Goal: Information Seeking & Learning: Check status

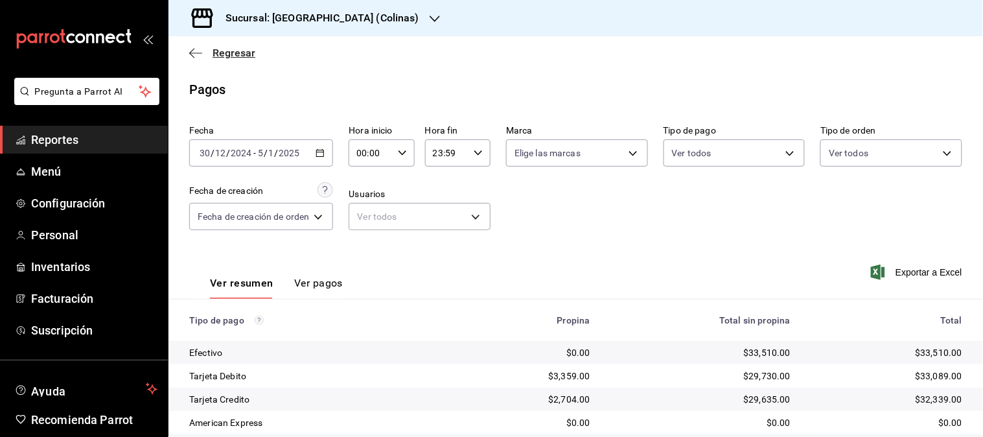
click at [223, 54] on span "Regresar" at bounding box center [233, 53] width 43 height 12
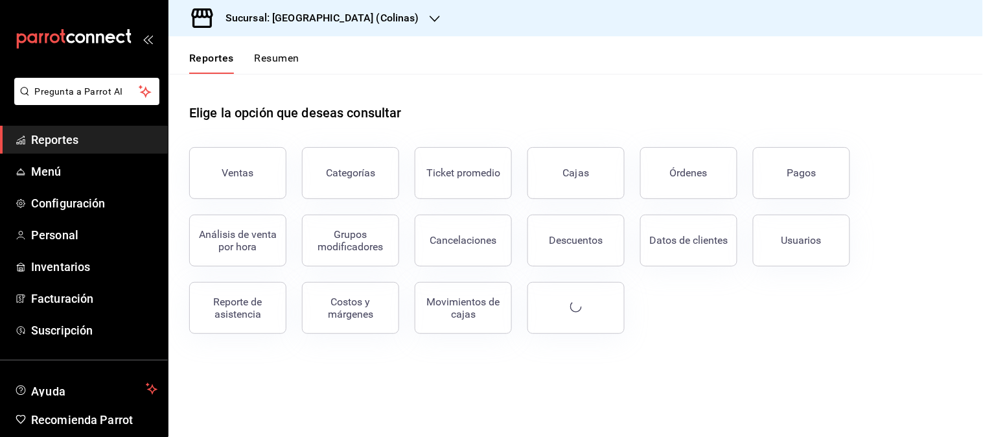
click at [223, 54] on button "Reportes" at bounding box center [211, 63] width 45 height 22
click at [430, 16] on icon "button" at bounding box center [435, 19] width 10 height 6
click at [430, 15] on icon "button" at bounding box center [435, 19] width 10 height 10
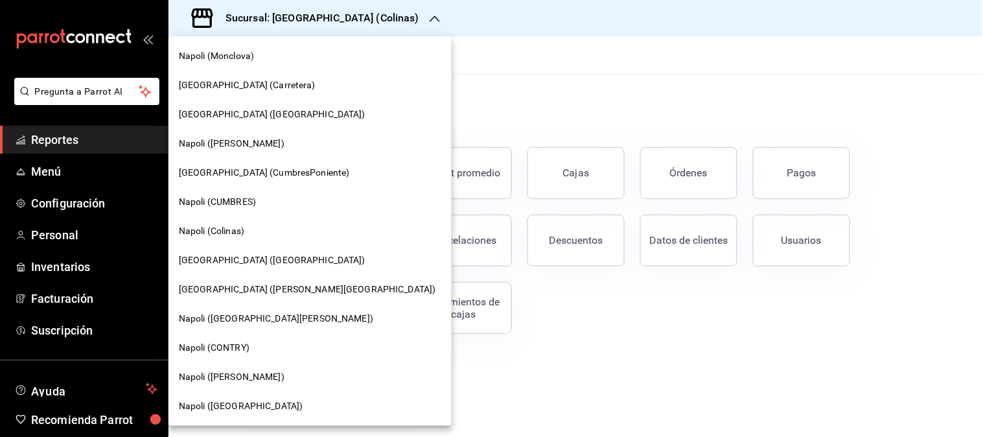
click at [360, 15] on div at bounding box center [491, 218] width 983 height 437
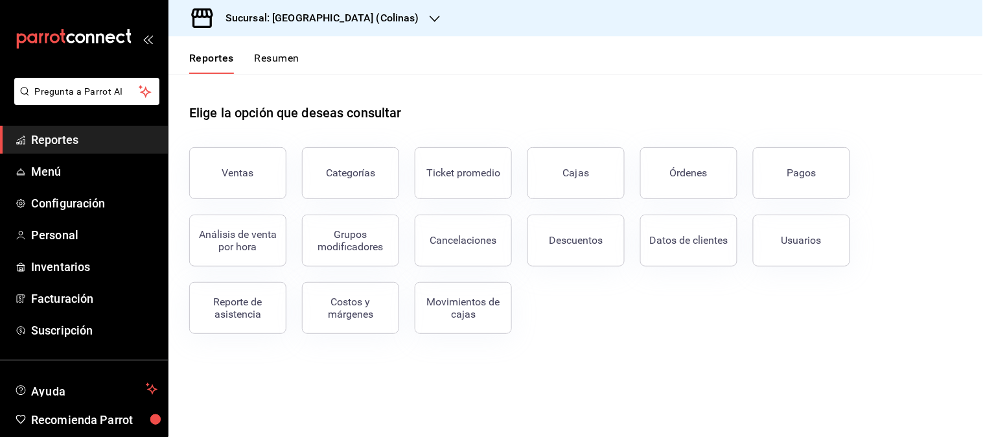
click at [430, 15] on icon "button" at bounding box center [435, 19] width 10 height 10
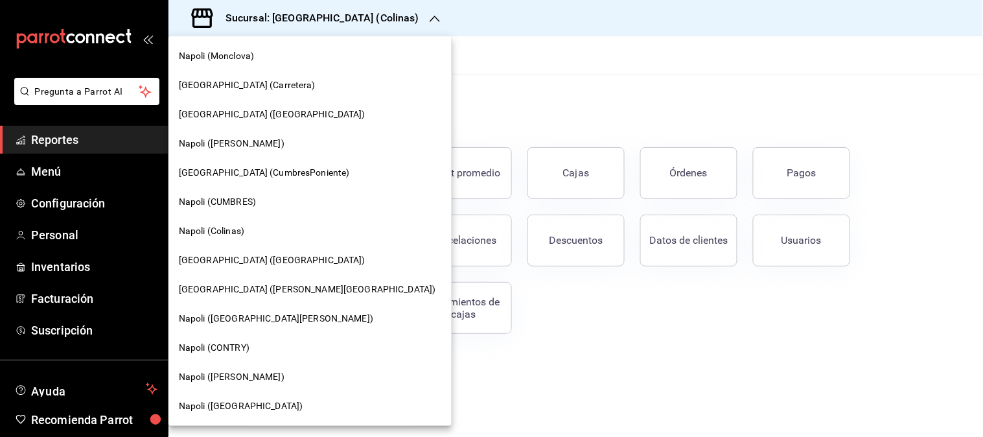
click at [216, 404] on span "Napoli ([GEOGRAPHIC_DATA])" at bounding box center [241, 406] width 124 height 14
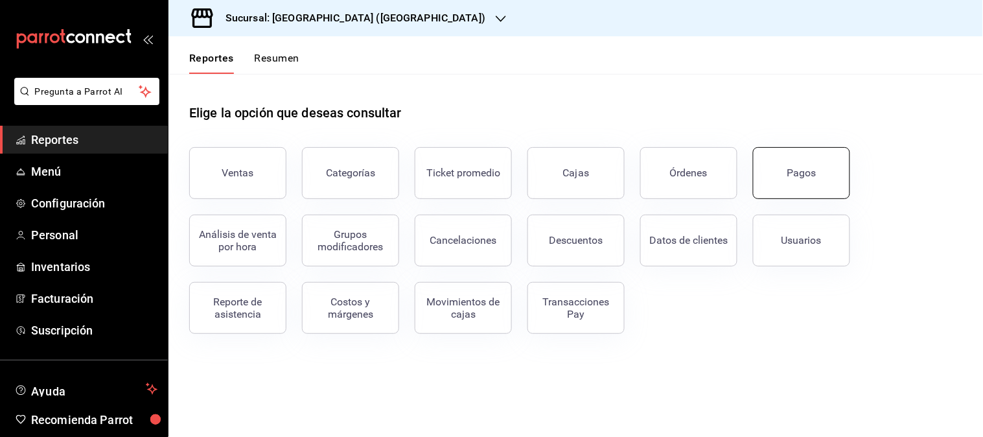
click at [781, 163] on button "Pagos" at bounding box center [801, 173] width 97 height 52
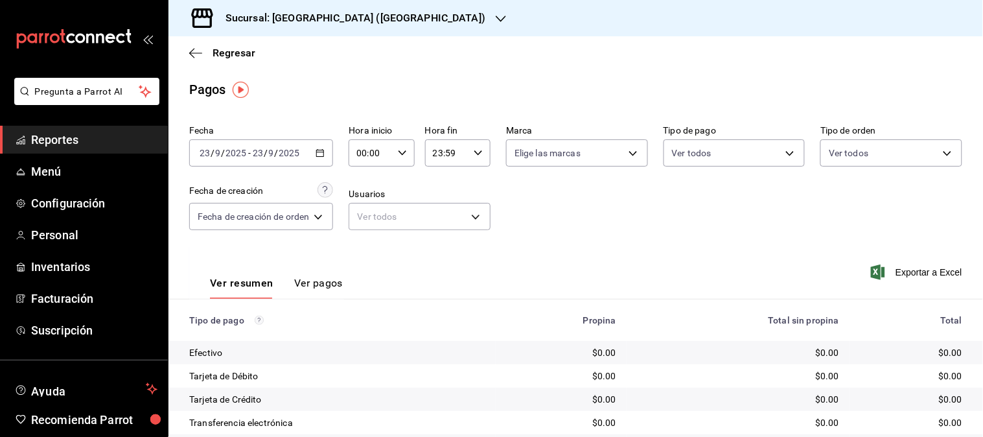
click at [320, 156] on icon "button" at bounding box center [320, 152] width 9 height 9
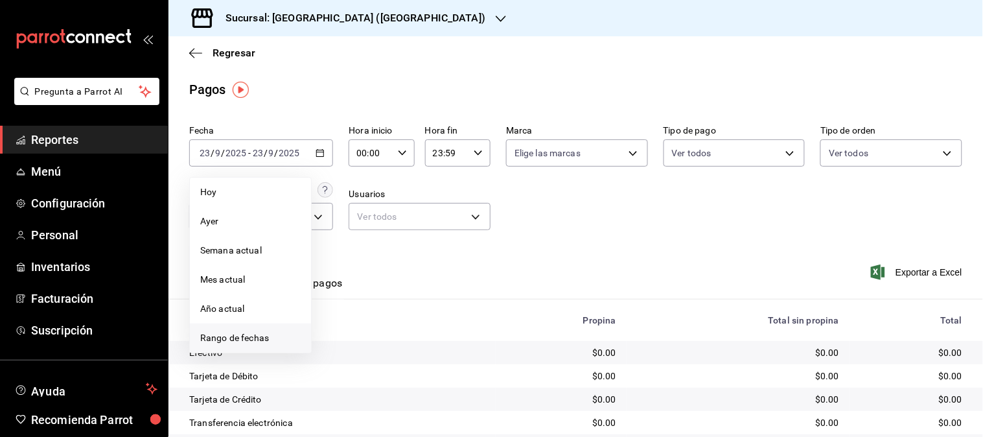
click at [260, 336] on span "Rango de fechas" at bounding box center [250, 338] width 100 height 14
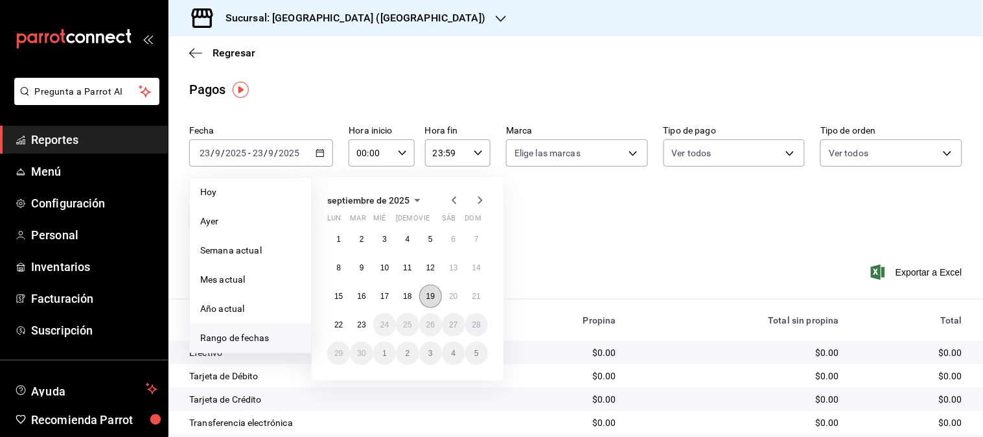
click at [428, 295] on abbr "19" at bounding box center [430, 296] width 8 height 9
click at [428, 295] on div "Ver resumen Ver pagos Exportar a Excel" at bounding box center [575, 280] width 814 height 69
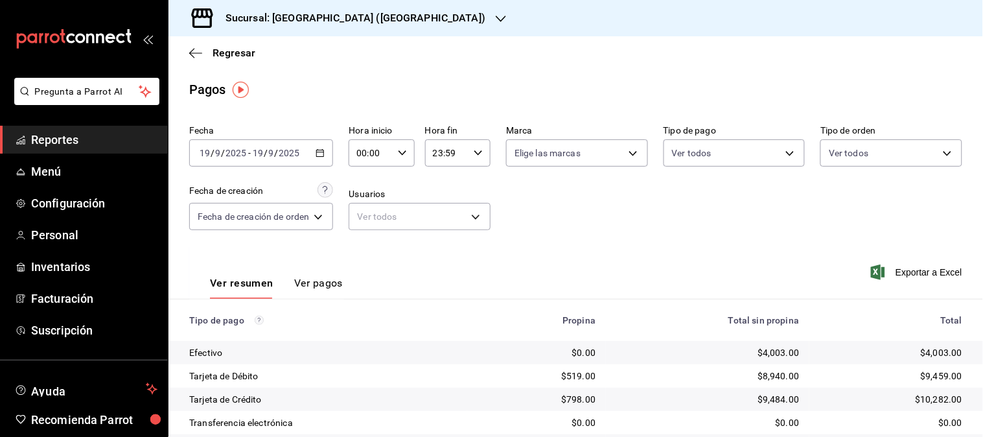
click at [316, 152] on icon "button" at bounding box center [320, 152] width 9 height 9
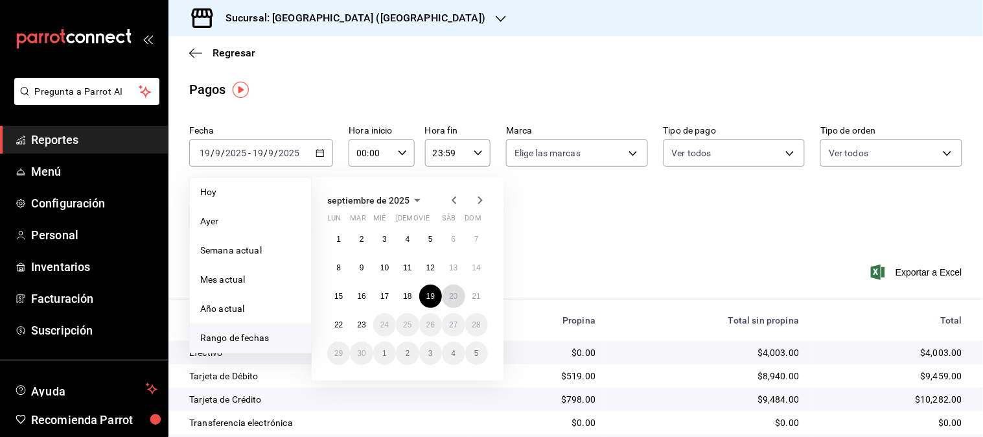
click at [449, 299] on abbr "20" at bounding box center [453, 296] width 8 height 9
click at [450, 295] on abbr "20" at bounding box center [453, 296] width 8 height 9
click at [450, 295] on div "Ver resumen Ver pagos Exportar a Excel" at bounding box center [575, 280] width 814 height 69
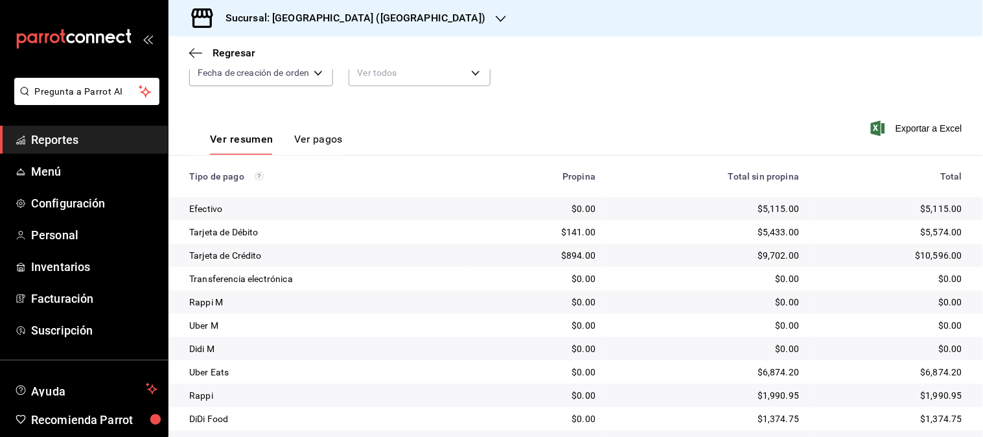
scroll to position [205, 0]
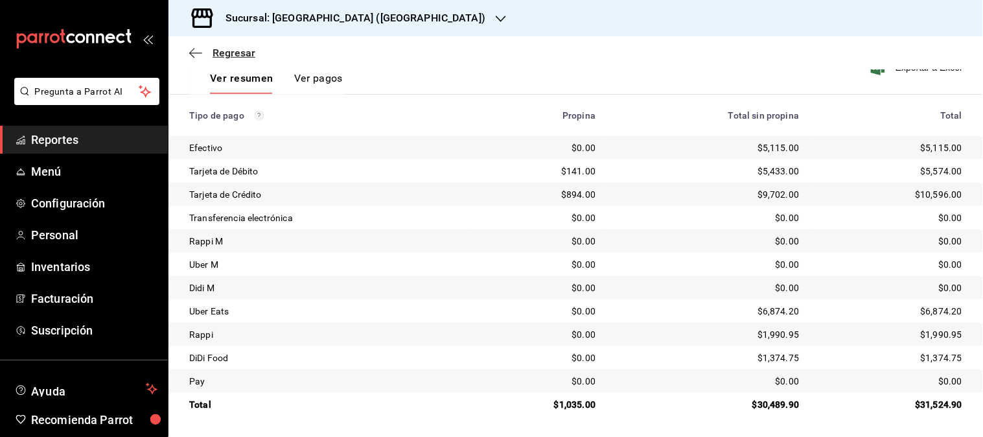
click at [250, 52] on span "Regresar" at bounding box center [233, 53] width 43 height 12
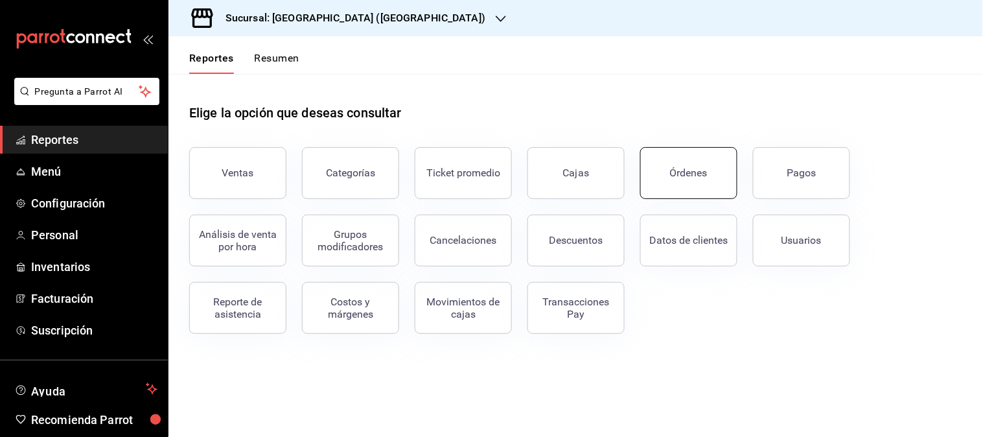
click at [681, 167] on div "Órdenes" at bounding box center [689, 172] width 38 height 12
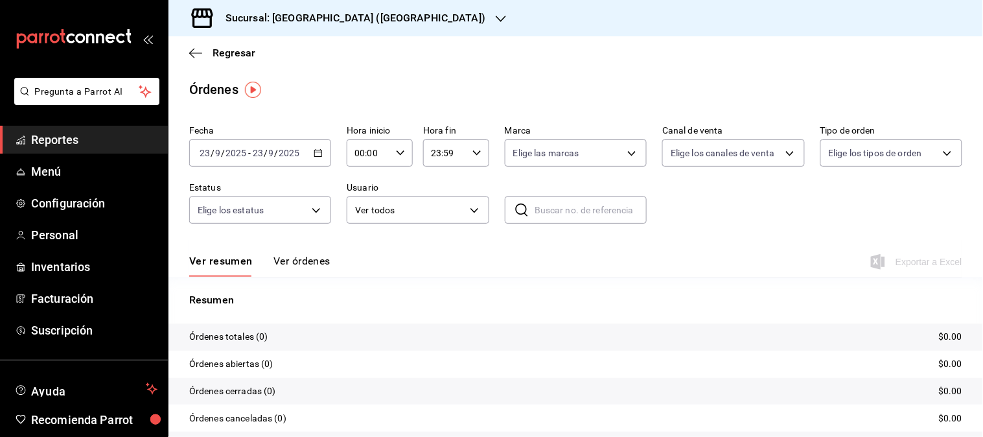
click at [316, 160] on div "[DATE] [DATE] - [DATE] [DATE]" at bounding box center [260, 152] width 142 height 27
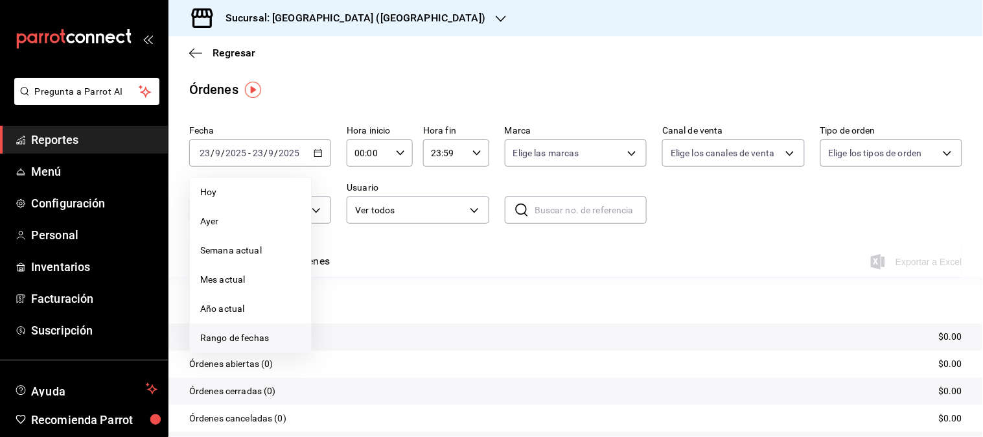
click at [262, 339] on span "Rango de fechas" at bounding box center [250, 338] width 100 height 14
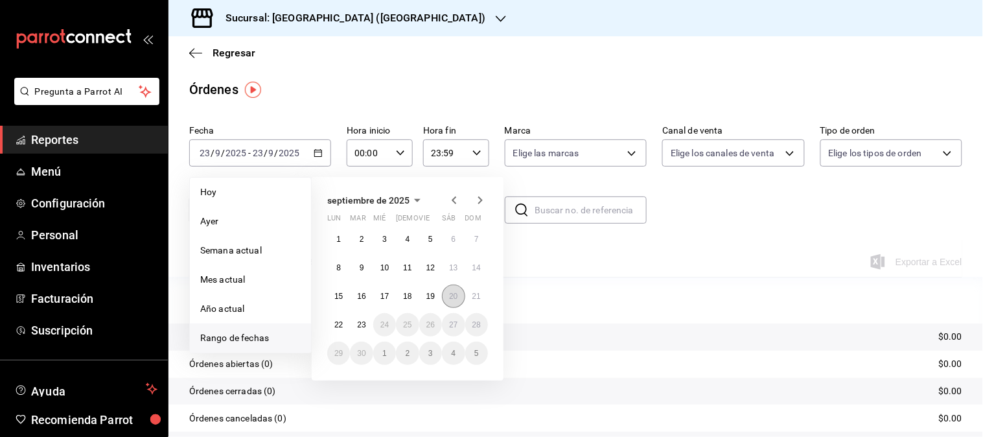
click at [452, 296] on abbr "20" at bounding box center [453, 296] width 8 height 9
click at [451, 297] on abbr "20" at bounding box center [453, 296] width 8 height 9
click at [450, 297] on p "Resumen" at bounding box center [575, 300] width 773 height 16
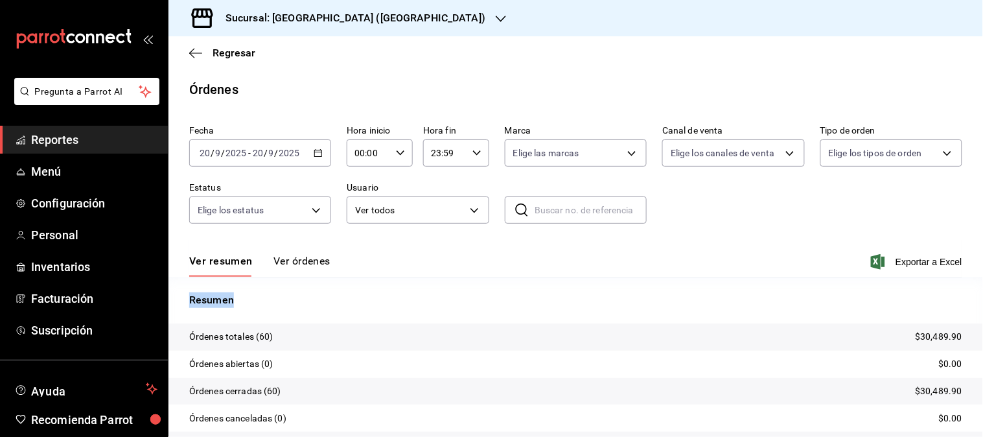
scroll to position [72, 0]
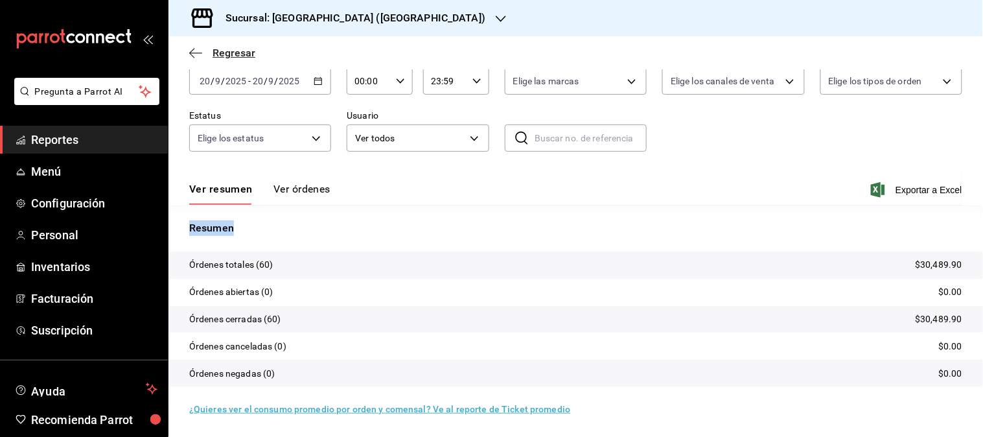
click at [237, 49] on span "Regresar" at bounding box center [233, 53] width 43 height 12
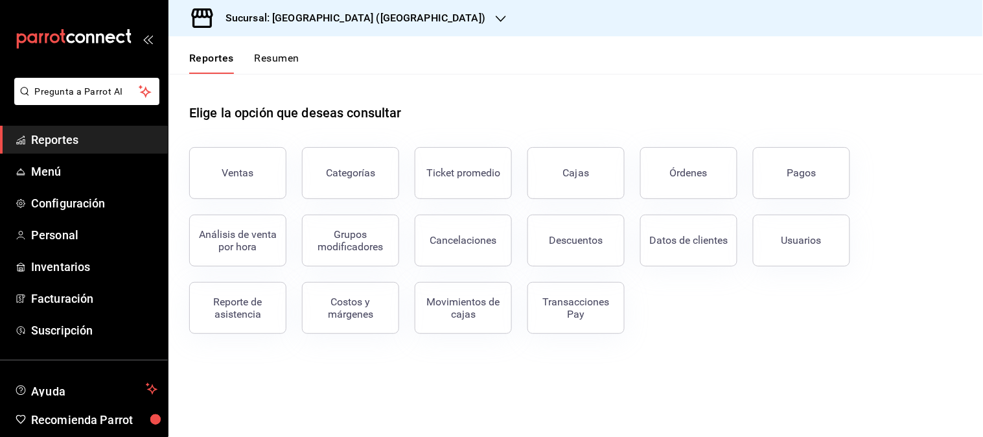
click at [362, 17] on h3 "Sucursal: [GEOGRAPHIC_DATA] ([GEOGRAPHIC_DATA])" at bounding box center [350, 18] width 270 height 16
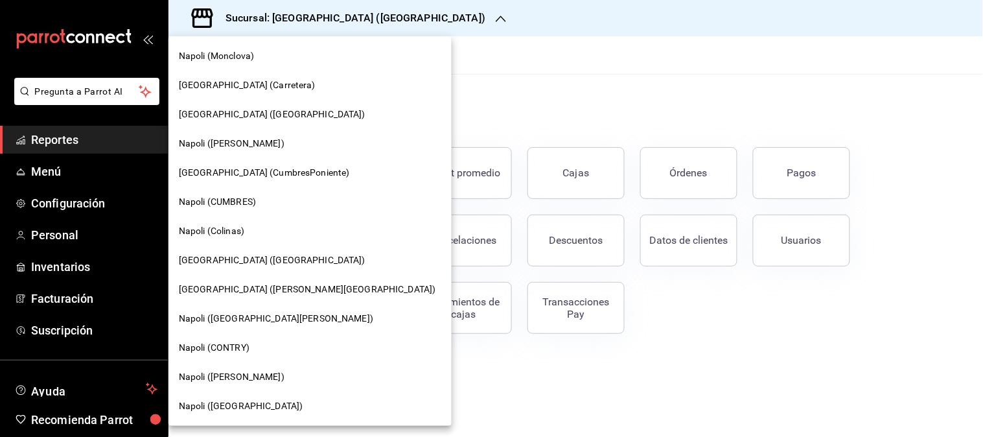
click at [235, 171] on span "[GEOGRAPHIC_DATA] (CumbresPoniente)" at bounding box center [264, 173] width 171 height 14
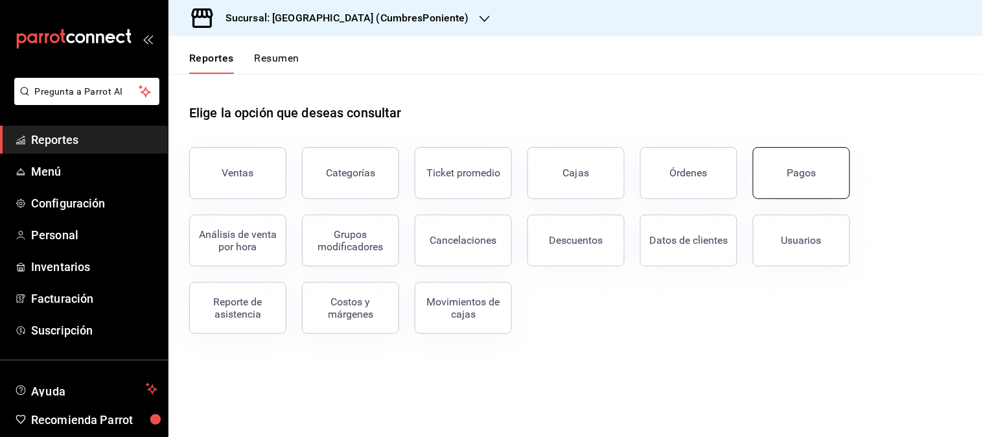
click at [827, 168] on button "Pagos" at bounding box center [801, 173] width 97 height 52
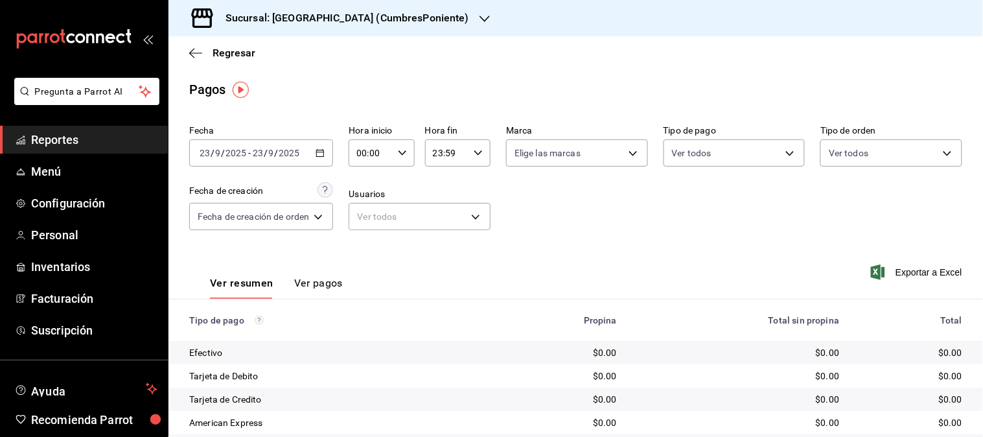
click at [321, 155] on icon "button" at bounding box center [320, 152] width 9 height 9
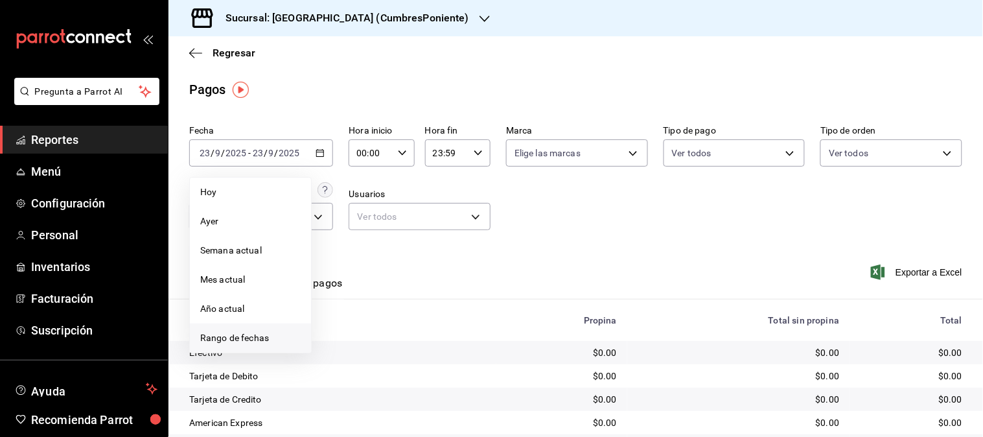
click at [258, 338] on span "Rango de fechas" at bounding box center [250, 338] width 100 height 14
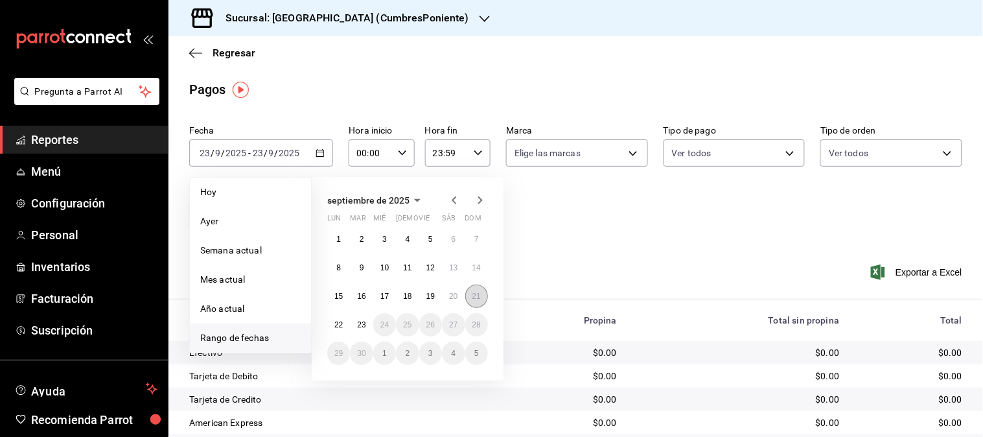
click at [475, 299] on abbr "21" at bounding box center [476, 296] width 8 height 9
click at [475, 299] on hr at bounding box center [575, 299] width 814 height 1
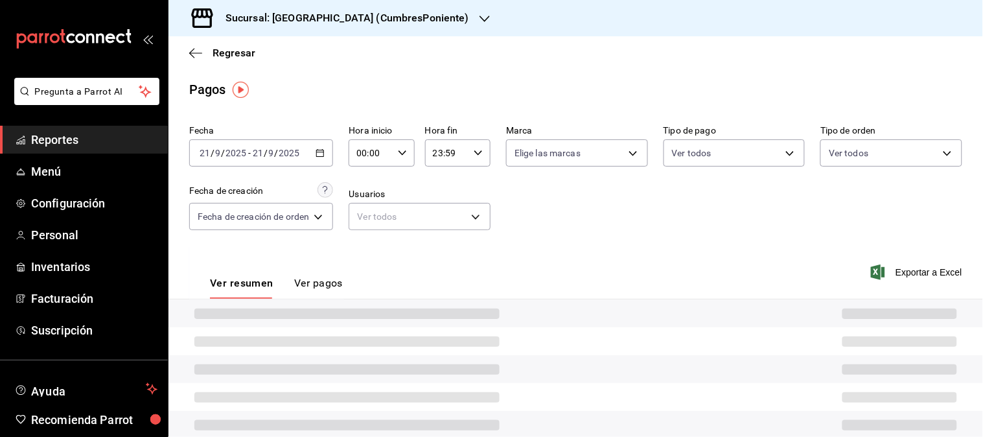
click at [475, 299] on hr at bounding box center [575, 299] width 814 height 1
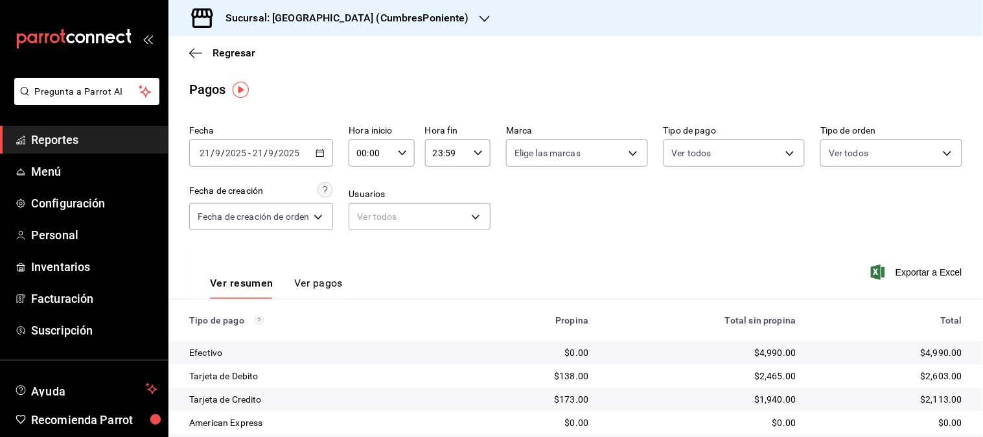
click at [325, 150] on icon "button" at bounding box center [320, 152] width 9 height 9
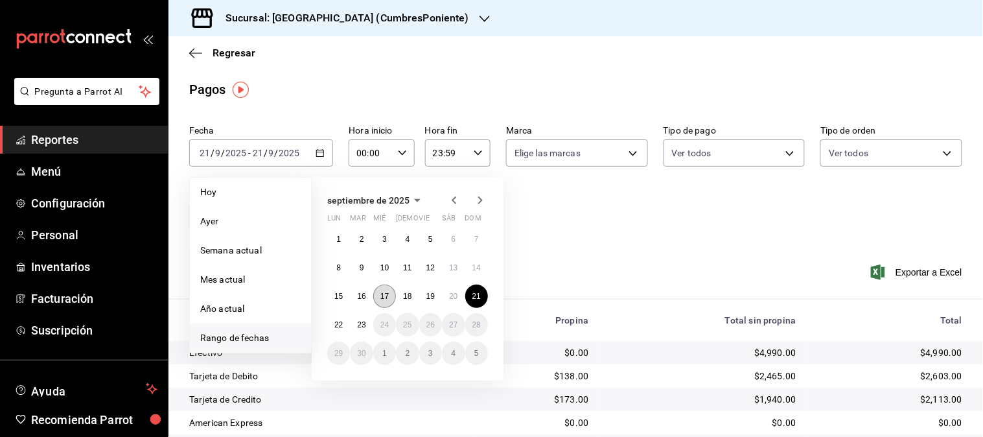
click at [383, 296] on abbr "17" at bounding box center [384, 296] width 8 height 9
click at [382, 296] on div "Ver resumen Ver pagos Exportar a Excel" at bounding box center [575, 280] width 814 height 69
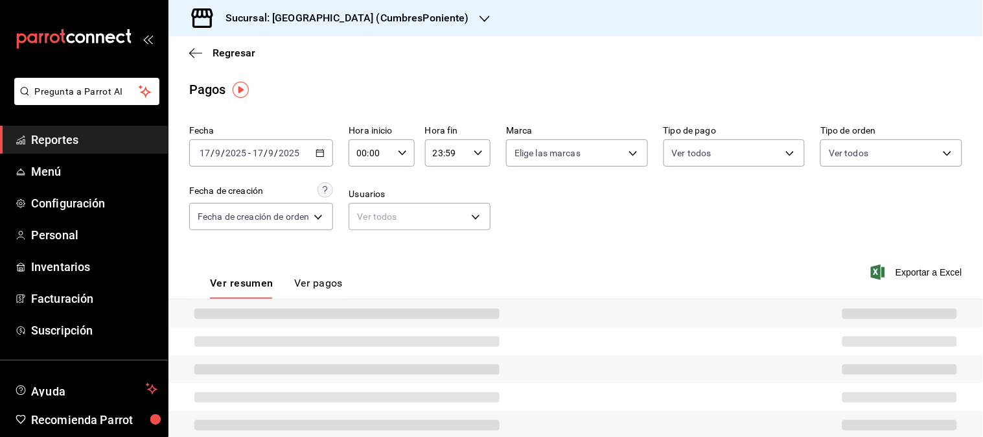
click at [381, 296] on div "Ver resumen Ver pagos Exportar a Excel" at bounding box center [575, 280] width 814 height 69
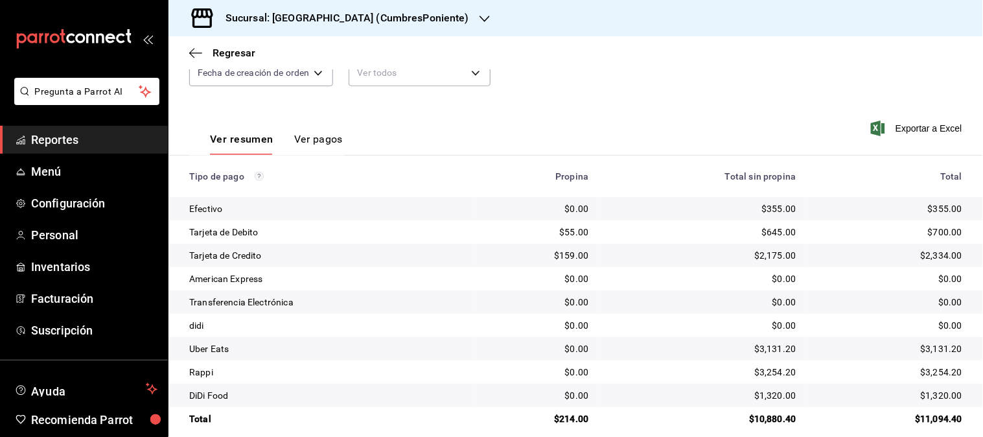
scroll to position [158, 0]
